Goal: Register for event/course

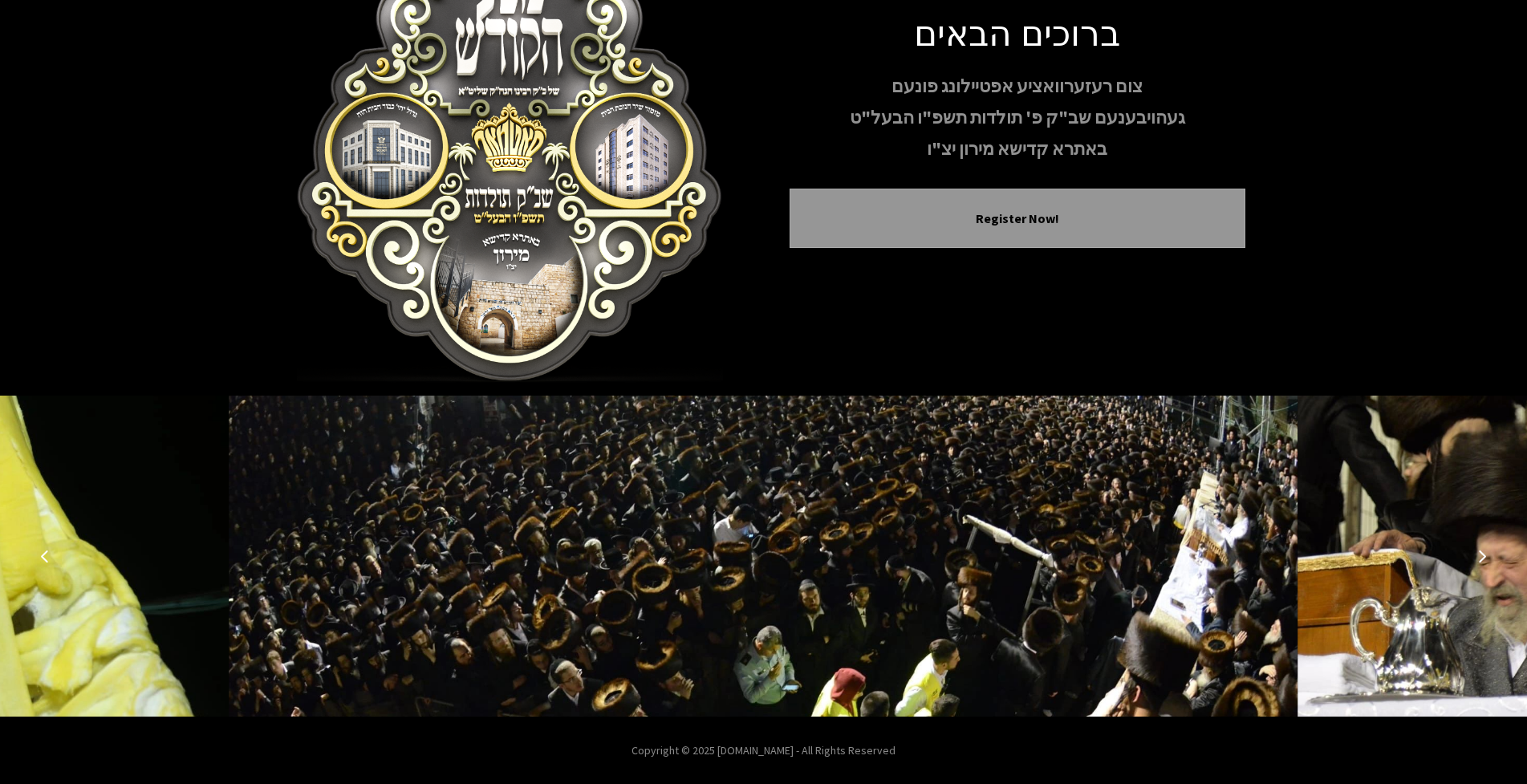
scroll to position [112, 0]
click at [1205, 608] on img at bounding box center [763, 555] width 1069 height 321
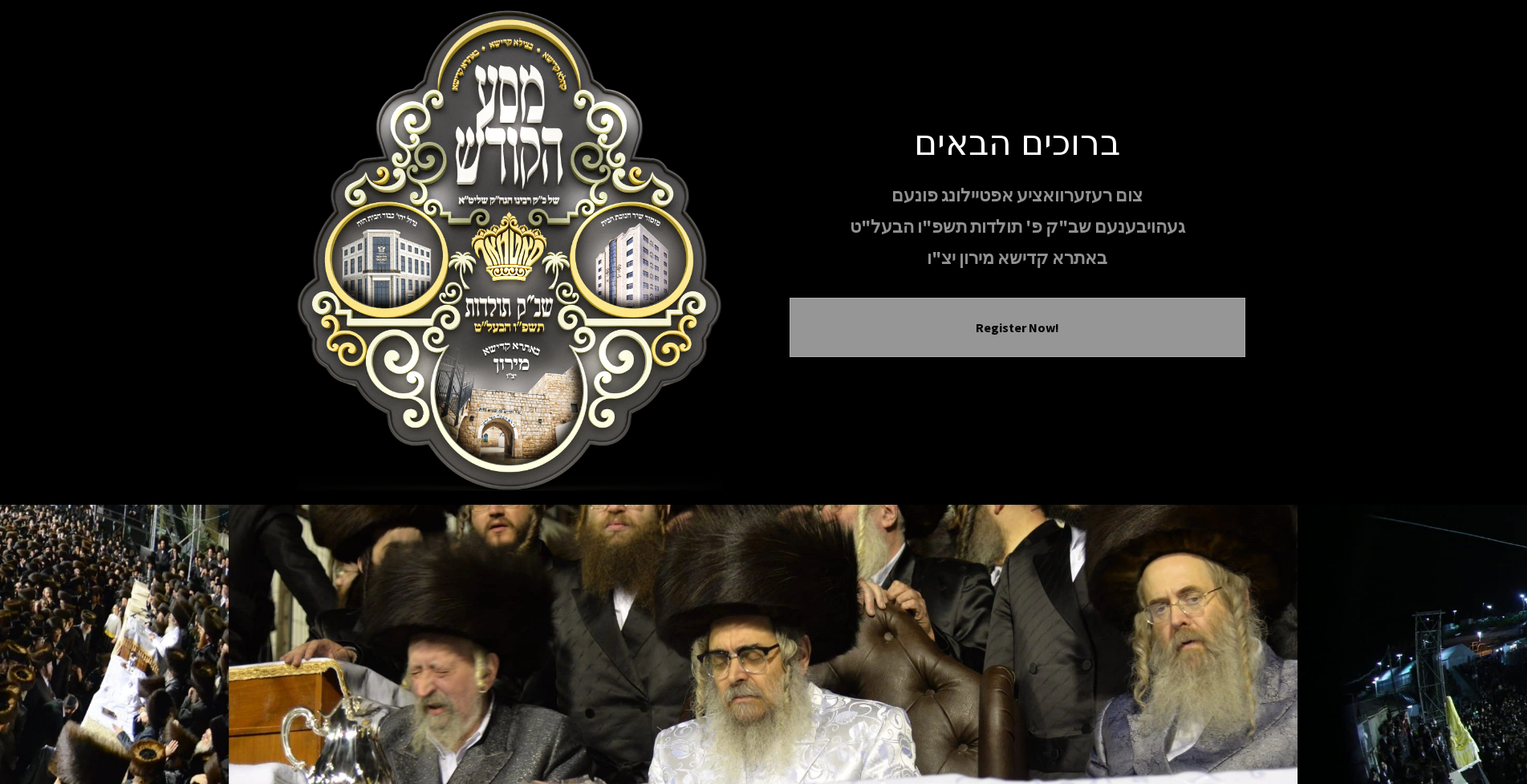
scroll to position [0, 0]
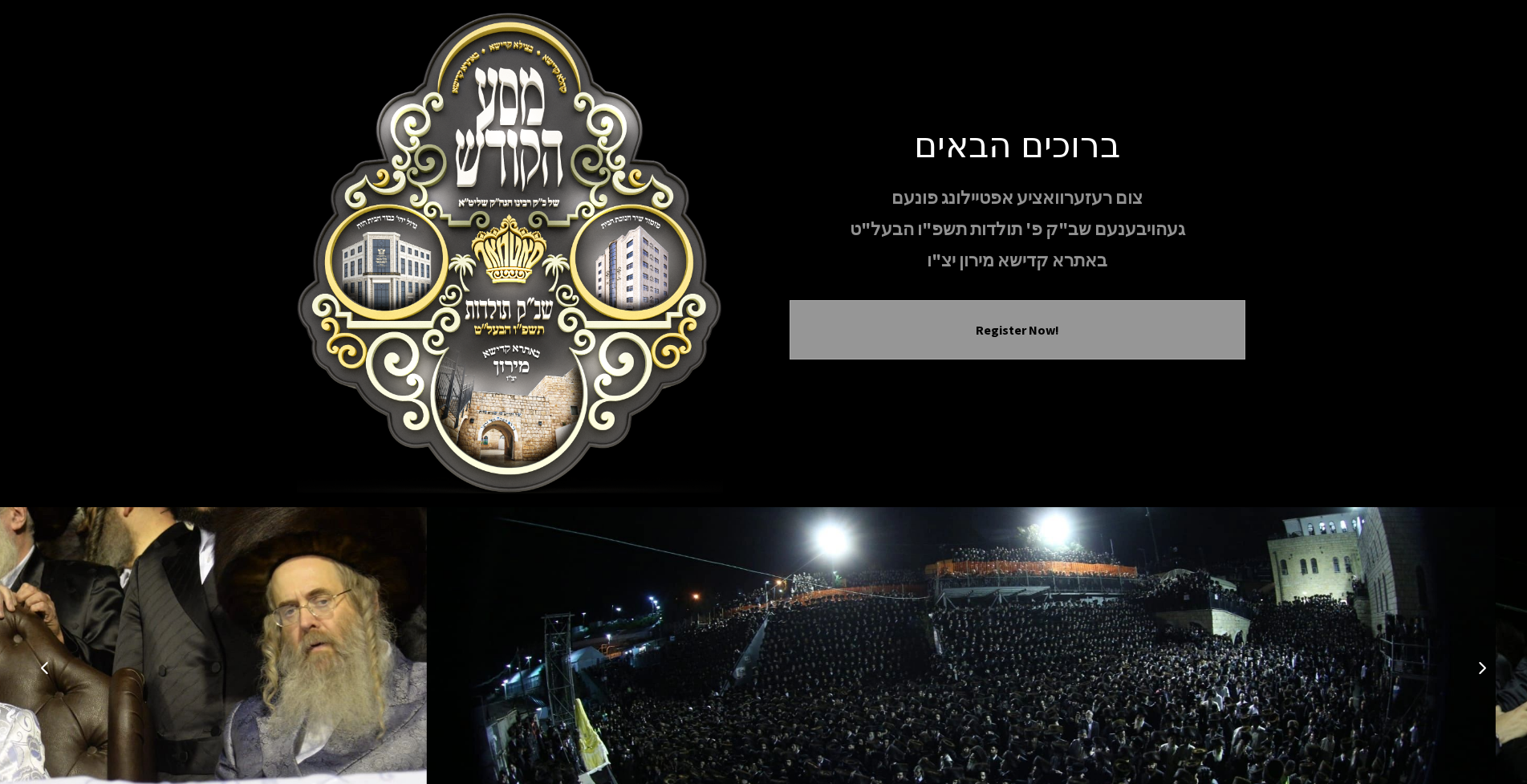
click at [1489, 663] on button "Next image" at bounding box center [1482, 667] width 38 height 38
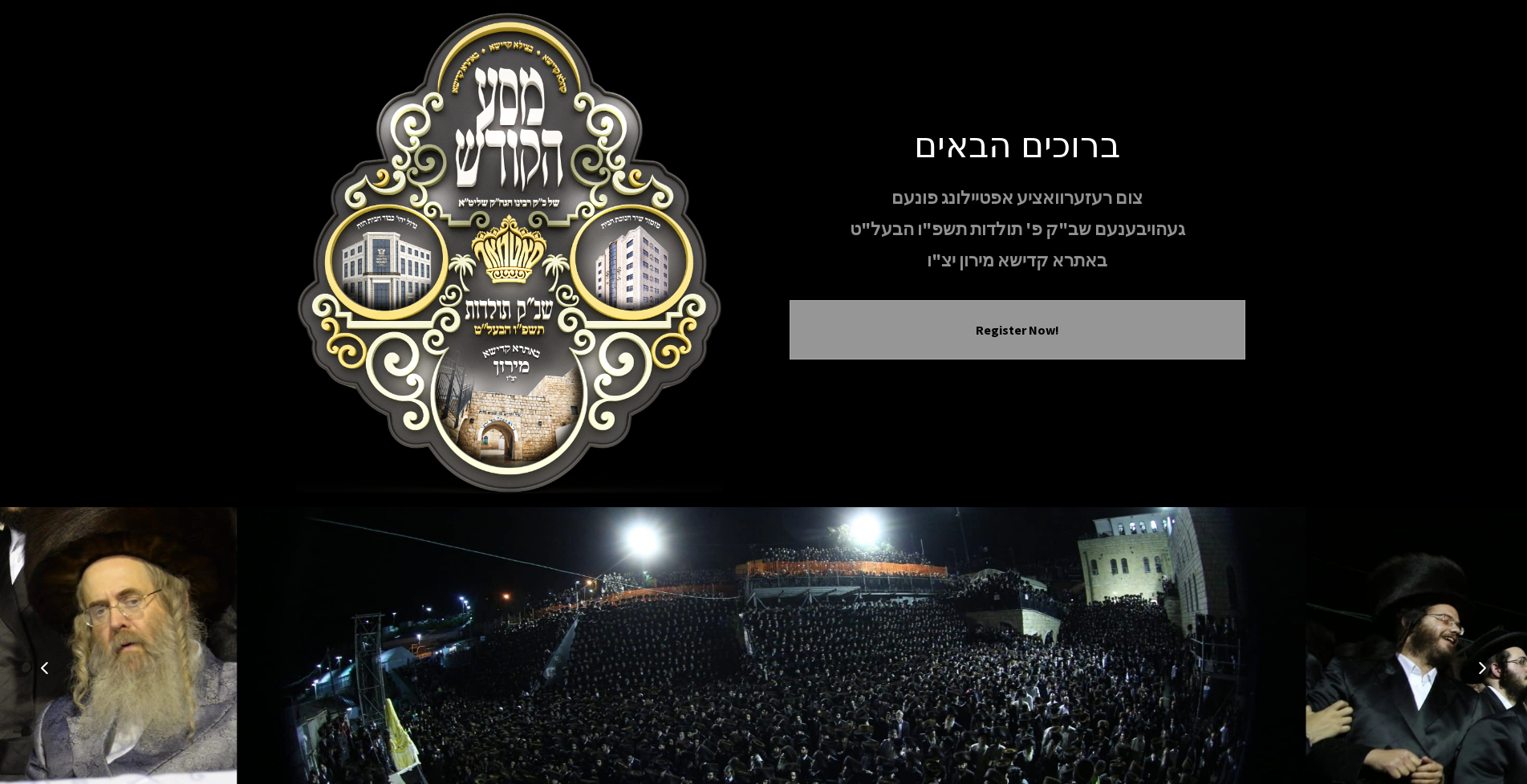
click at [1481, 662] on icon "Next image" at bounding box center [1481, 667] width 12 height 12
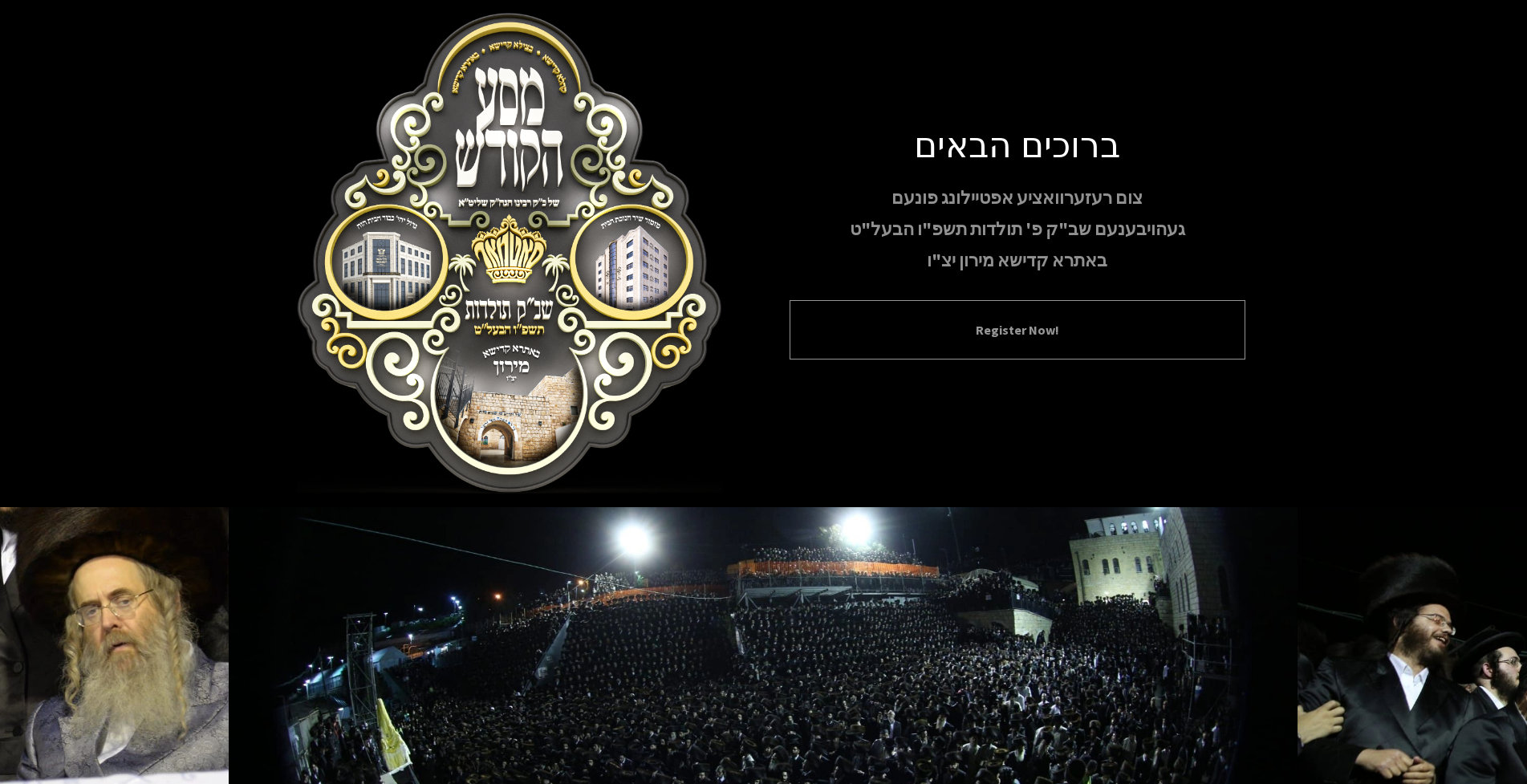
click at [1024, 333] on button "Register Now!" at bounding box center [1018, 330] width 416 height 19
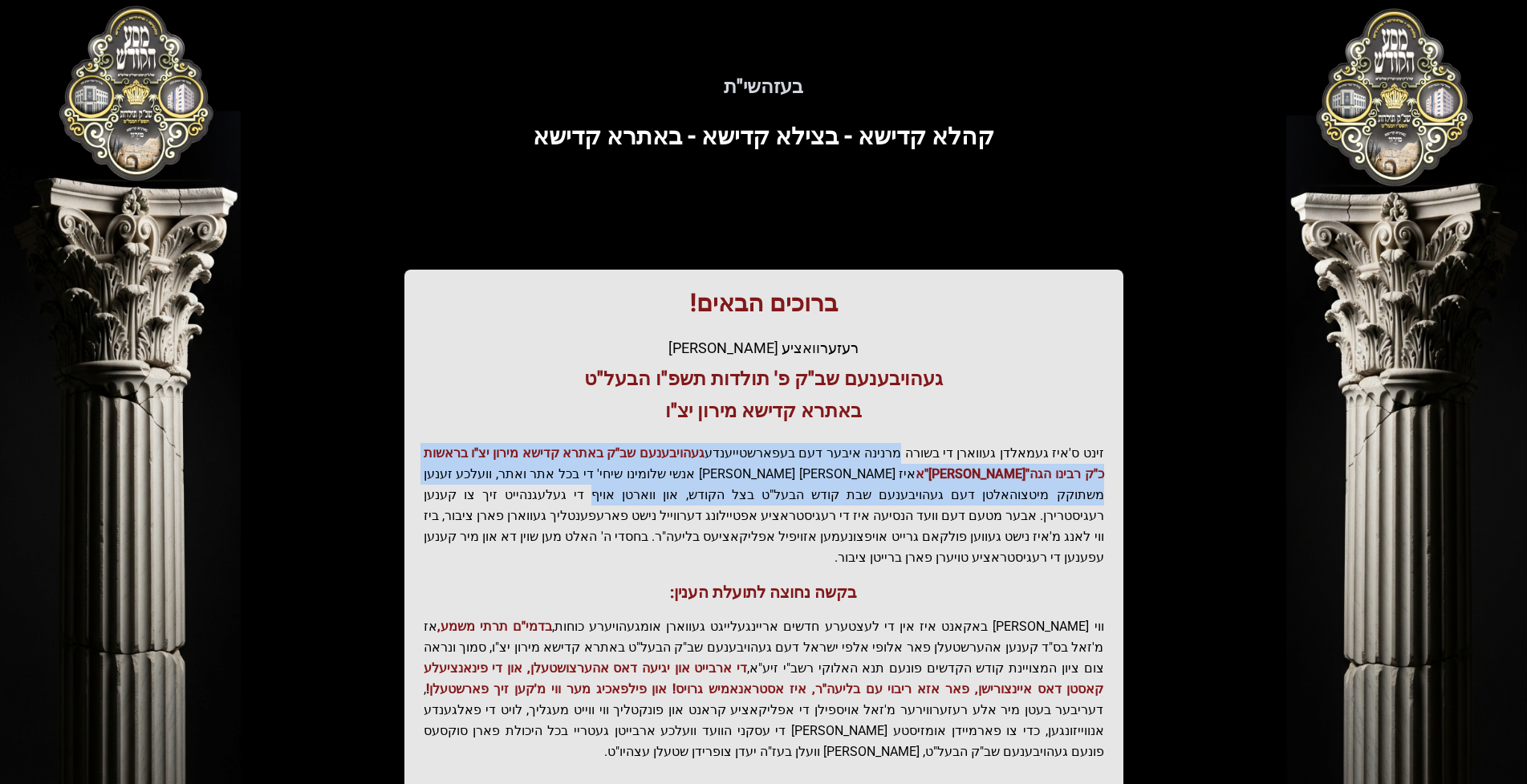
drag, startPoint x: 907, startPoint y: 452, endPoint x: 820, endPoint y: 485, distance: 93.0
click at [820, 485] on p "זינט ס'איז געמאלדן געווארן די בשורה מרנינה איבער דעם בעפארשטייענדע געהויבענעם ש…" at bounding box center [764, 505] width 681 height 126
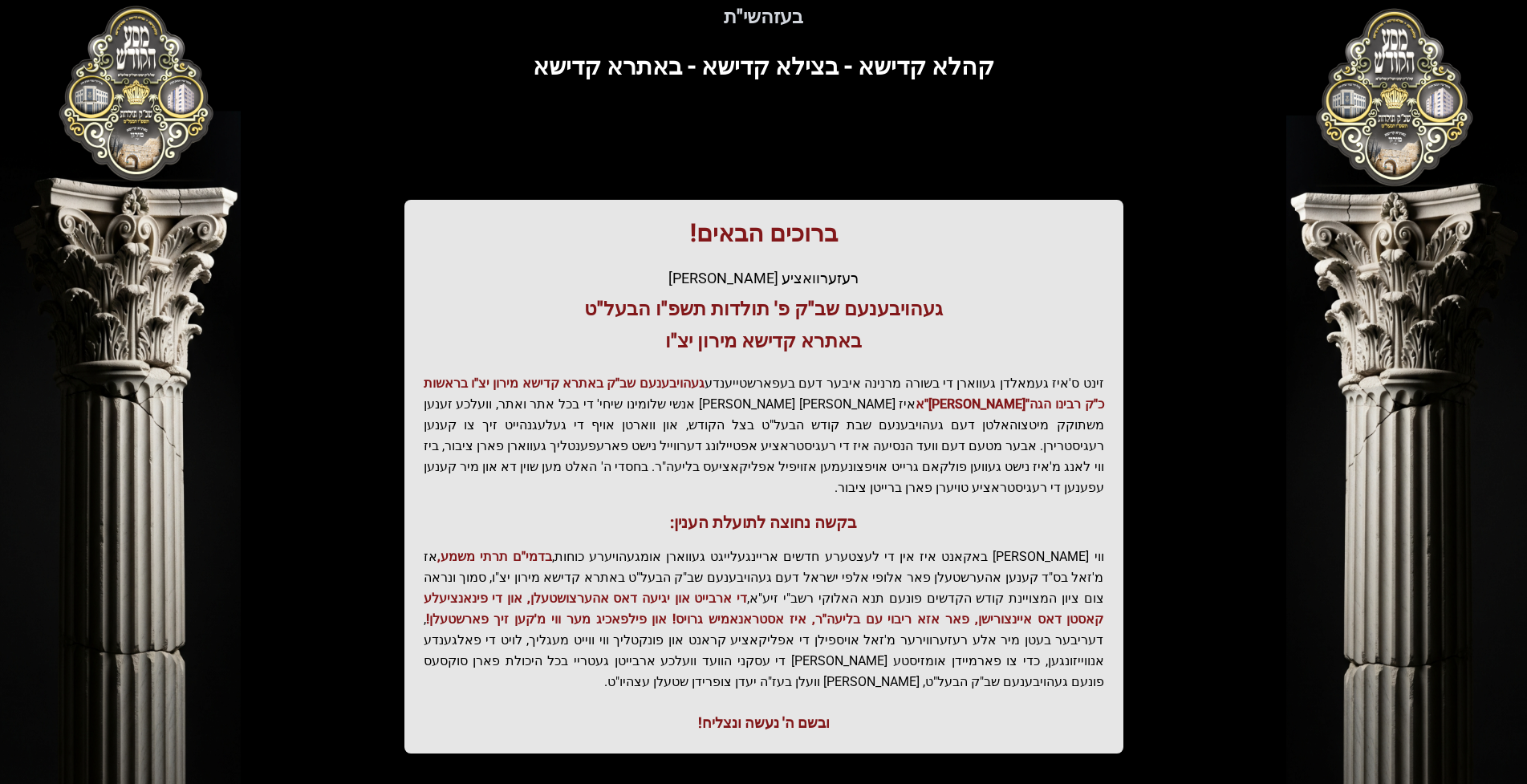
scroll to position [145, 0]
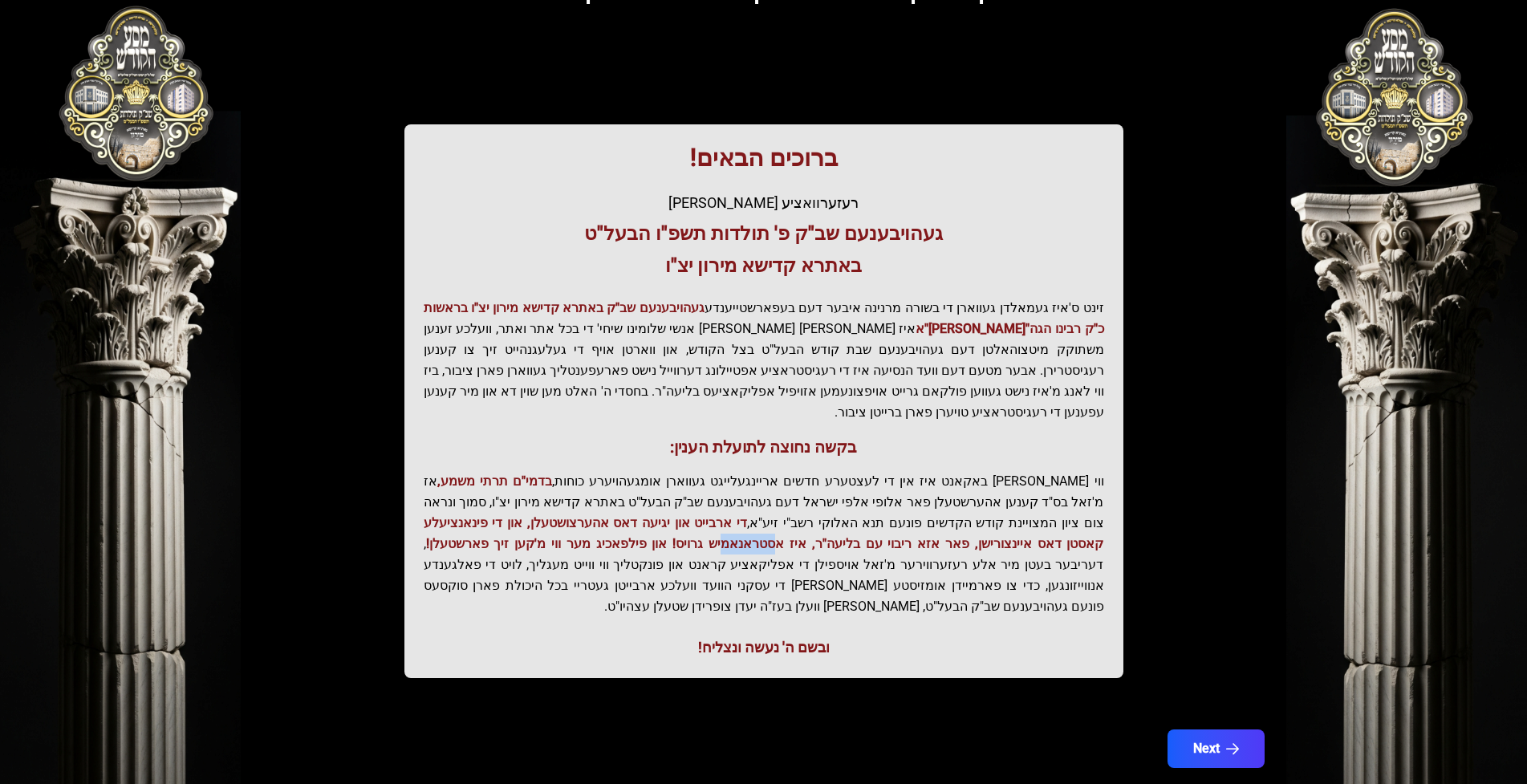
drag, startPoint x: 1028, startPoint y: 513, endPoint x: 978, endPoint y: 524, distance: 51.2
click at [978, 524] on p "ווי שוין ברייט באקאנט איז אין די לעצטערע חדשים אריינגעלייגט געווארן אומגעהויערע…" at bounding box center [764, 543] width 681 height 146
click at [978, 523] on span "די ארבייט און יגיעה דאס אהערצושטעלן, און די פינאנציעלע קאסטן דאס איינצורישן, פא…" at bounding box center [764, 533] width 681 height 36
click at [1201, 728] on button "Next" at bounding box center [1215, 749] width 102 height 40
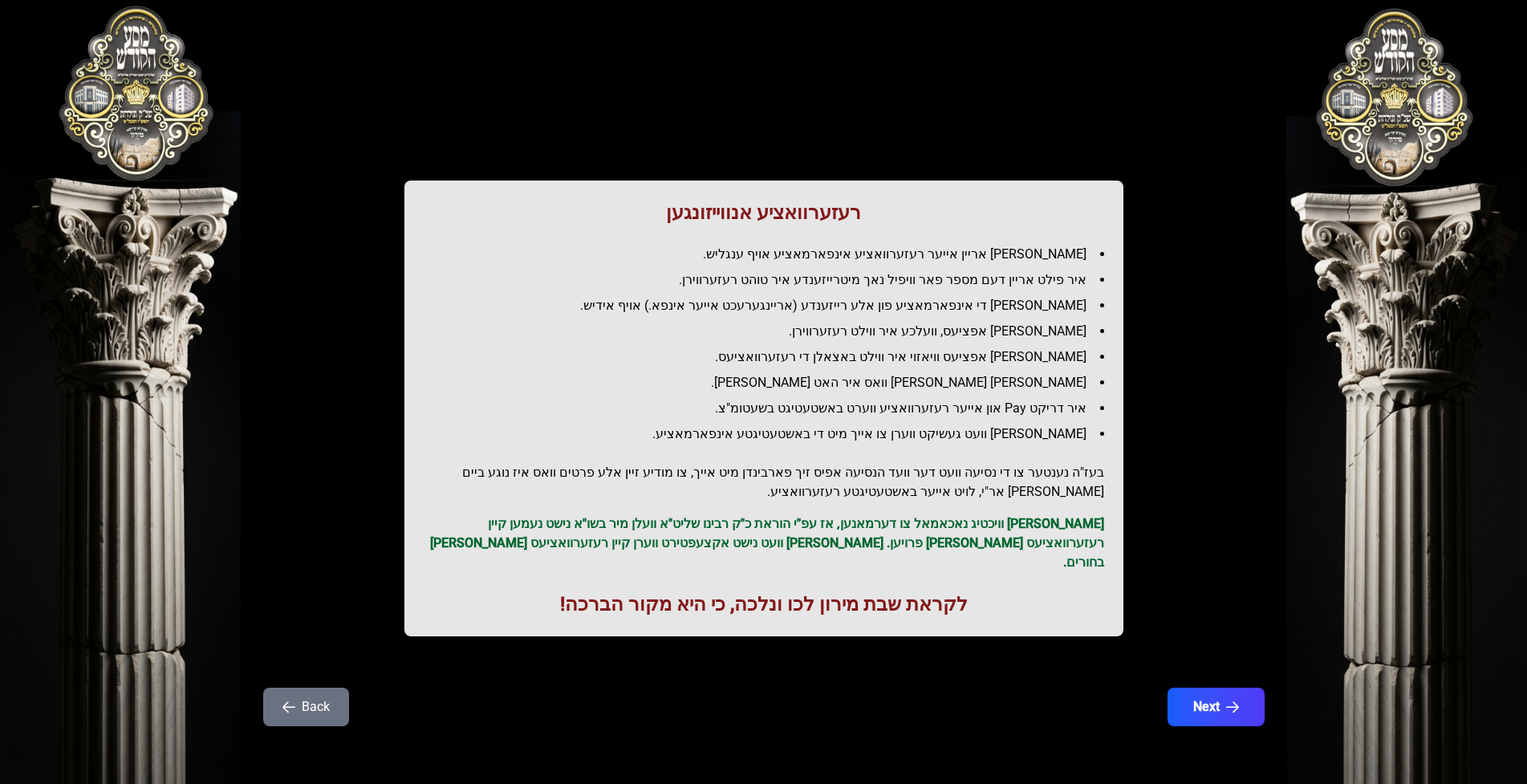
scroll to position [0, 0]
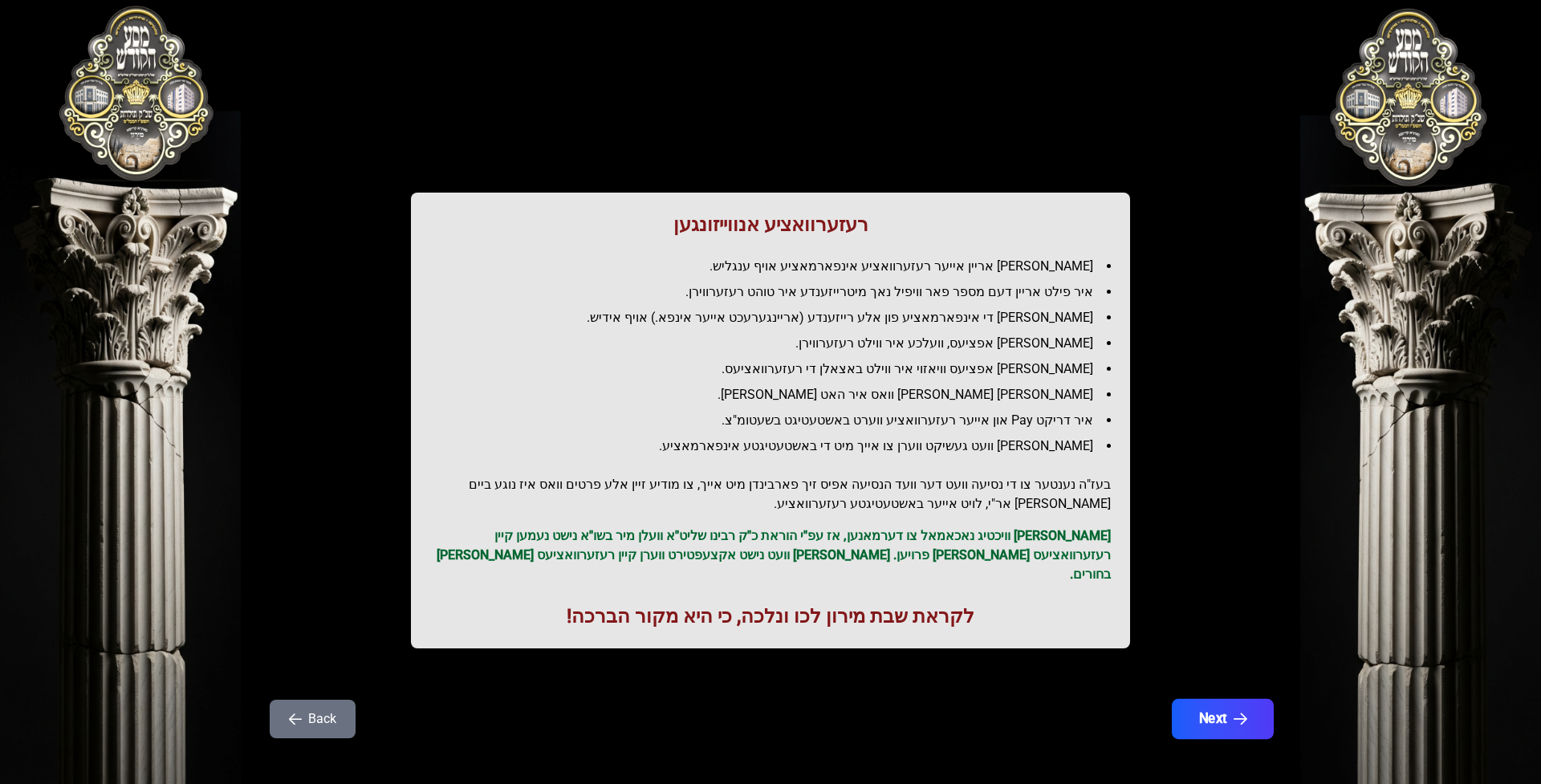
click at [1224, 703] on button "Next" at bounding box center [1223, 719] width 102 height 40
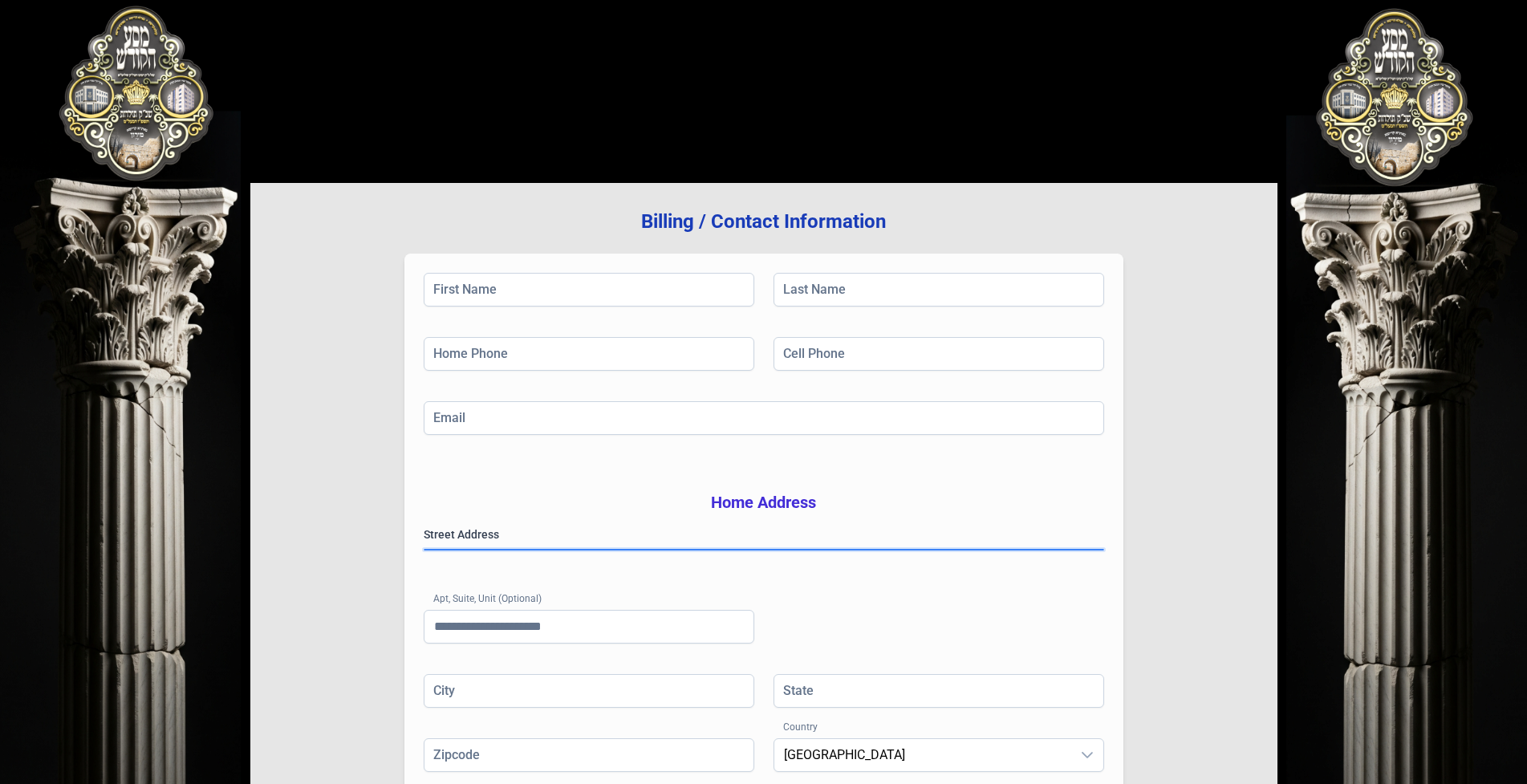
click at [425, 549] on gmp-place-autocomplete at bounding box center [425, 549] width 0 height 0
click at [337, 563] on div "Billing / Contact Information First Name Last Name Home Phone Cell Phone Email …" at bounding box center [763, 515] width 1027 height 664
